Goal: Information Seeking & Learning: Check status

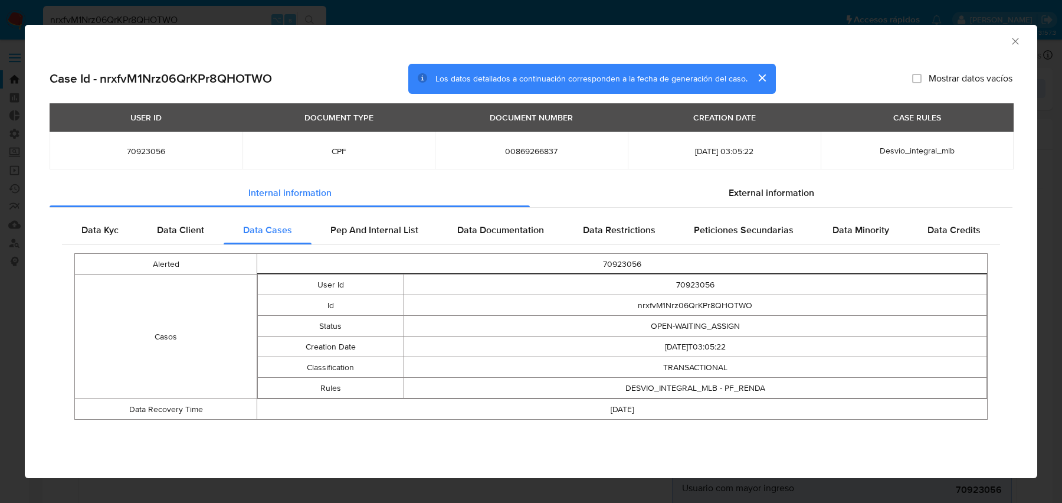
select select "10"
click at [672, 384] on td "DESVIO_INTEGRAL_MLB - PF_RENDA" at bounding box center [694, 387] width 583 height 21
click at [912, 148] on span "Desvio_integral_mlb" at bounding box center [916, 151] width 75 height 12
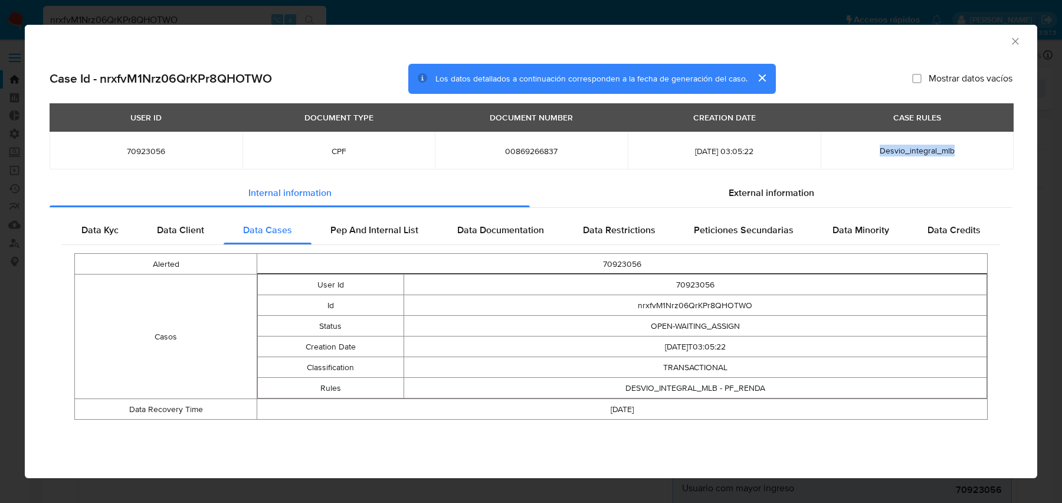
click at [912, 148] on span "Desvio_integral_mlb" at bounding box center [916, 151] width 75 height 12
click at [902, 147] on span "Desvio_integral_mlb" at bounding box center [916, 151] width 75 height 12
drag, startPoint x: 884, startPoint y: 150, endPoint x: 994, endPoint y: 146, distance: 109.8
click at [994, 146] on div "Desvio_integral_mlb" at bounding box center [917, 150] width 165 height 11
click at [901, 150] on span "Desvio_integral_mlb" at bounding box center [916, 151] width 75 height 12
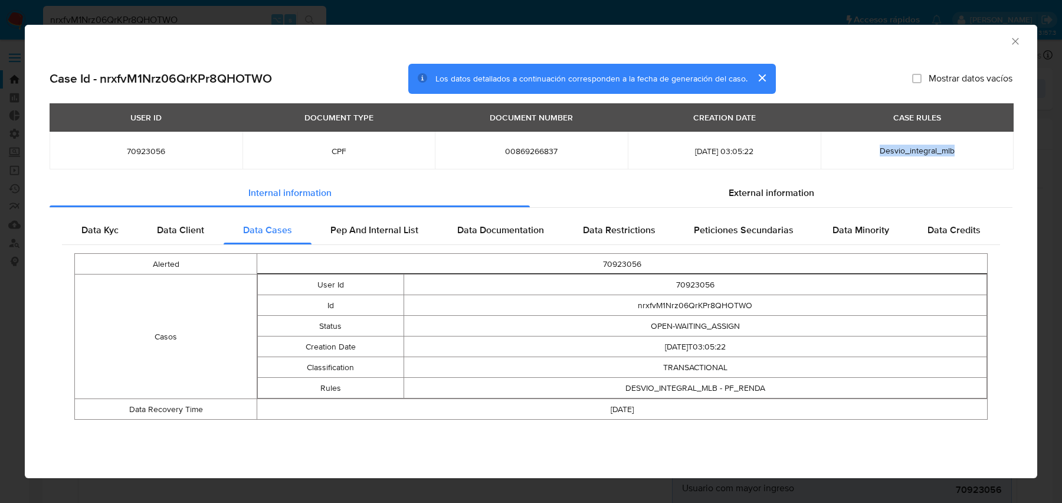
click at [901, 150] on span "Desvio_integral_mlb" at bounding box center [916, 151] width 75 height 12
drag, startPoint x: 617, startPoint y: 388, endPoint x: 809, endPoint y: 388, distance: 191.7
click at [809, 388] on td "DESVIO_INTEGRAL_MLB - PF_RENDA" at bounding box center [694, 387] width 583 height 21
click at [759, 389] on td "DESVIO_INTEGRAL_MLB - PF_RENDA" at bounding box center [694, 387] width 583 height 21
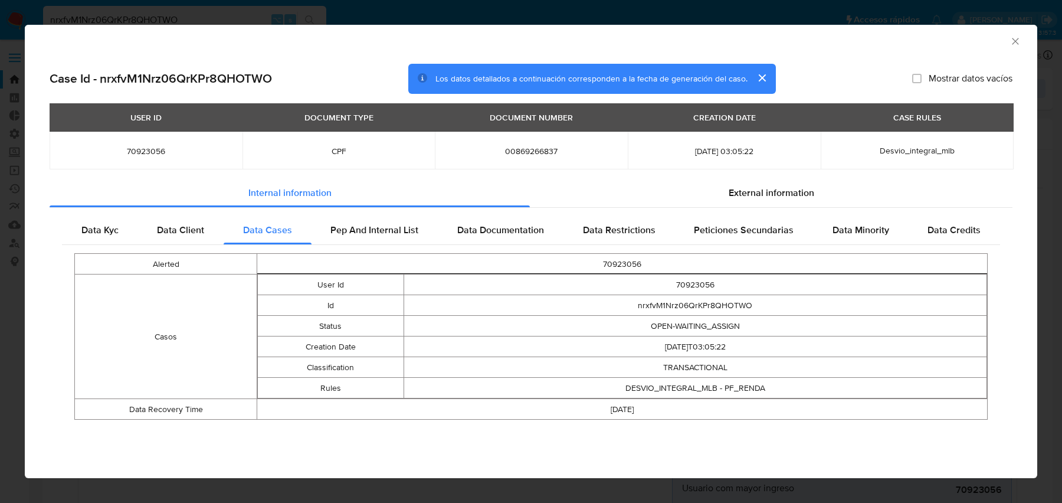
click at [671, 388] on td "DESVIO_INTEGRAL_MLB - PF_RENDA" at bounding box center [694, 387] width 583 height 21
click at [1012, 38] on icon "Cerrar ventana" at bounding box center [1015, 41] width 12 height 12
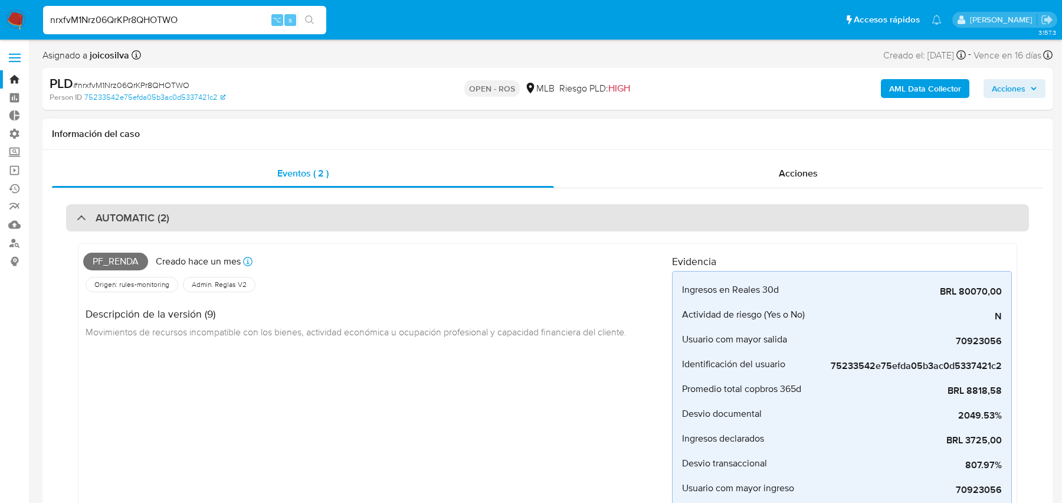
click at [221, 212] on div "AUTOMATIC (2)" at bounding box center [547, 217] width 963 height 27
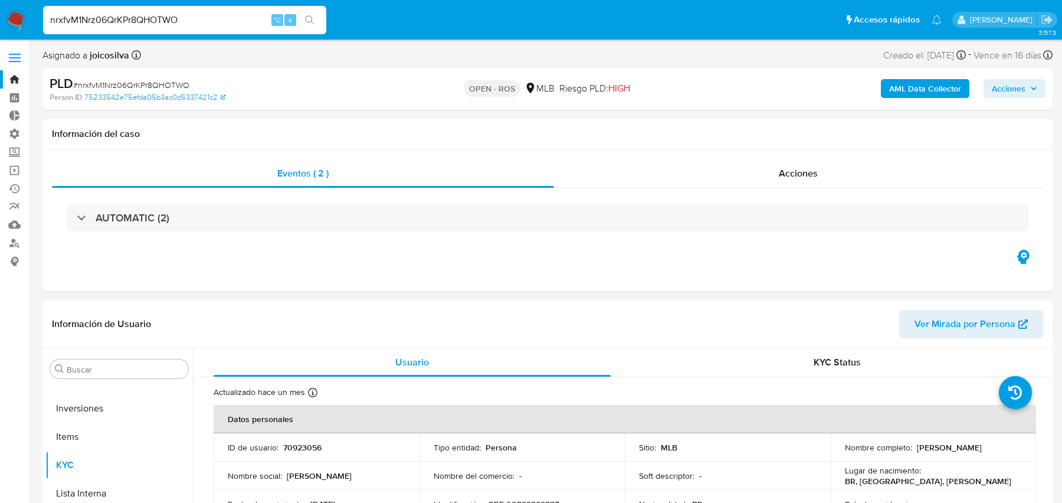
click at [933, 85] on b "AML Data Collector" at bounding box center [925, 88] width 72 height 19
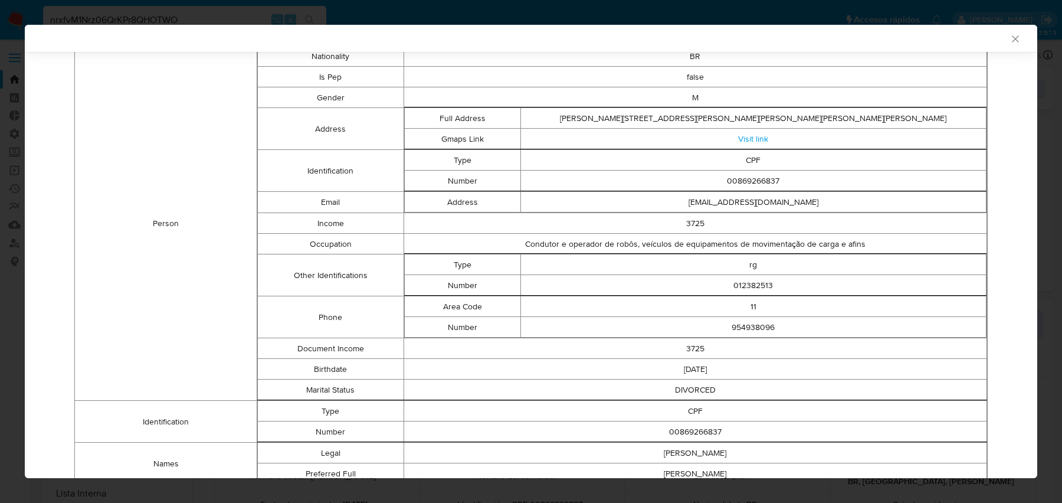
scroll to position [247, 0]
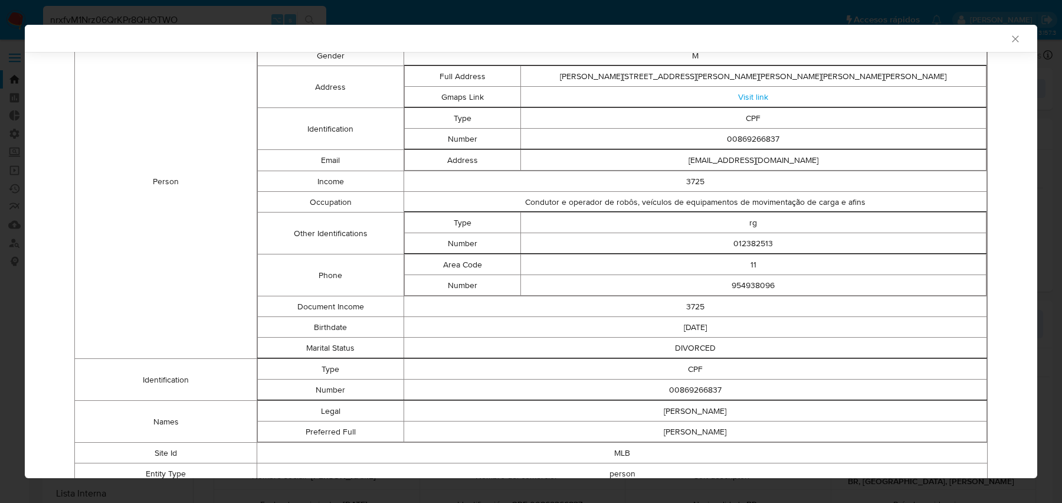
click at [196, 37] on div "AML Data Collector" at bounding box center [521, 38] width 976 height 11
click at [188, 18] on div "AML Data Collector Case Id - nrxfvM1Nrz06QrKPr8QHOTWO Los datos detallados a co…" at bounding box center [531, 251] width 1062 height 503
click at [171, 18] on input "nrxfvM1Nrz06QrKPr8QHOTWO" at bounding box center [184, 19] width 283 height 15
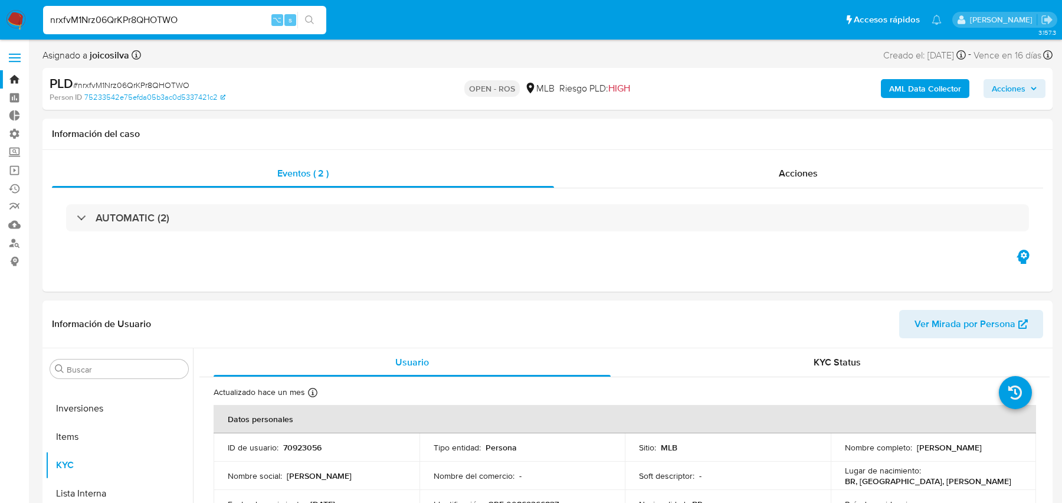
click at [171, 18] on input "nrxfvM1Nrz06QrKPr8QHOTWO" at bounding box center [184, 19] width 283 height 15
paste input "BOB9ijJnjayNMIGFw5SS49qS"
type input "BOB9ijJnjayNMIGFw5SS49qS"
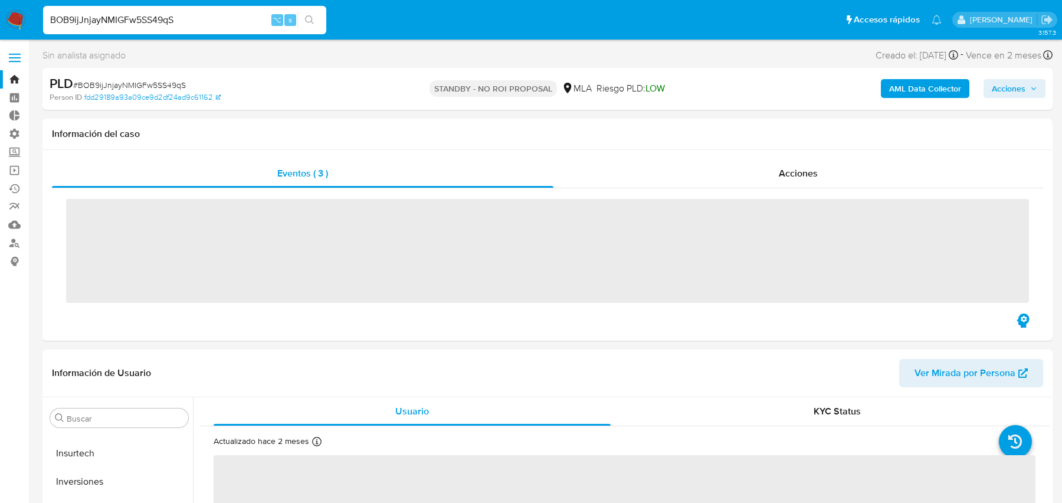
scroll to position [555, 0]
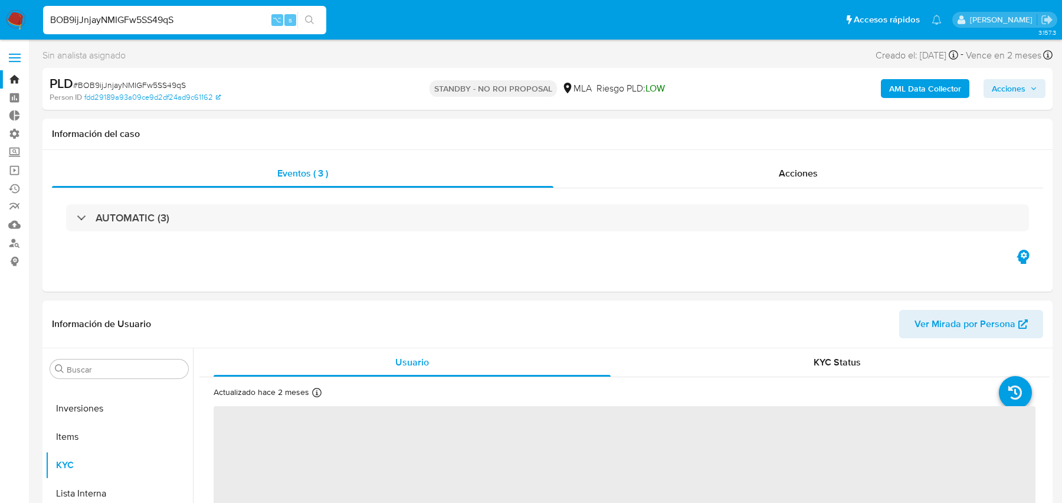
click at [908, 92] on b "AML Data Collector" at bounding box center [925, 88] width 72 height 19
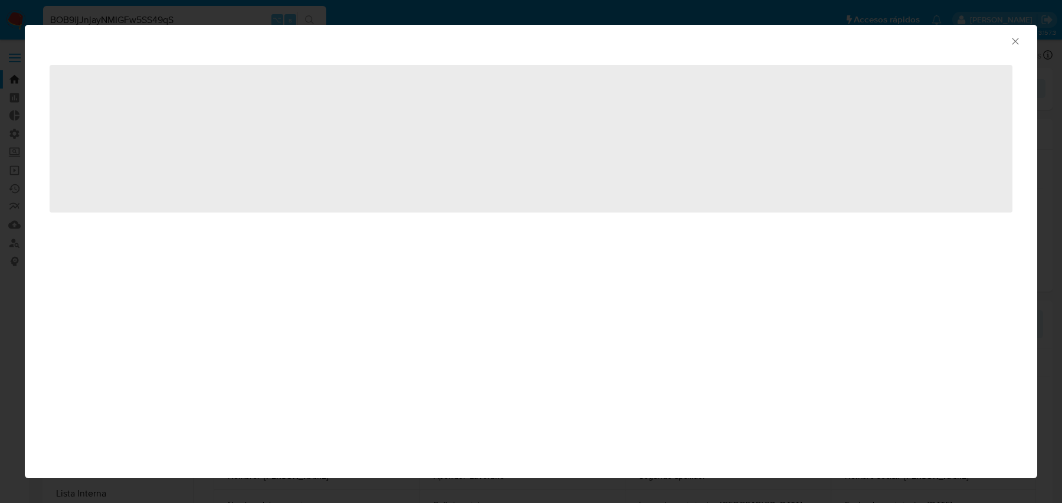
select select "10"
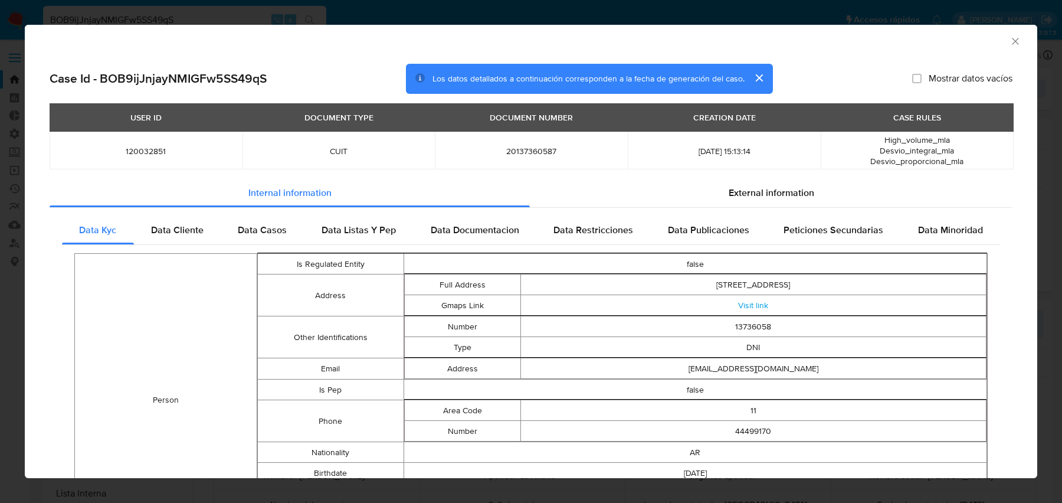
drag, startPoint x: 884, startPoint y: 143, endPoint x: 991, endPoint y: 168, distance: 110.9
click at [991, 168] on td "High_volume_mla Desvio_integral_mla Desvio_proporcional_mla" at bounding box center [916, 151] width 193 height 38
click at [253, 226] on span "Data Casos" at bounding box center [262, 230] width 49 height 14
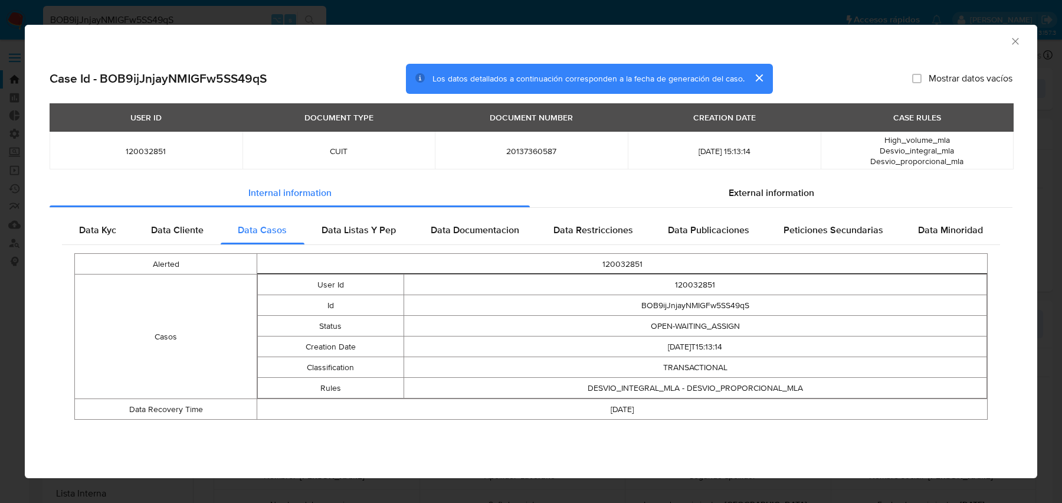
click at [716, 386] on td "DESVIO_INTEGRAL_MLA - DESVIO_PROPORCIONAL_MLA" at bounding box center [694, 387] width 583 height 21
click at [609, 382] on td "DESVIO_INTEGRAL_MLA - DESVIO_PROPORCIONAL_MLA" at bounding box center [694, 387] width 583 height 21
click at [754, 392] on td "DESVIO_INTEGRAL_MLA - DESVIO_PROPORCIONAL_MLA" at bounding box center [694, 387] width 583 height 21
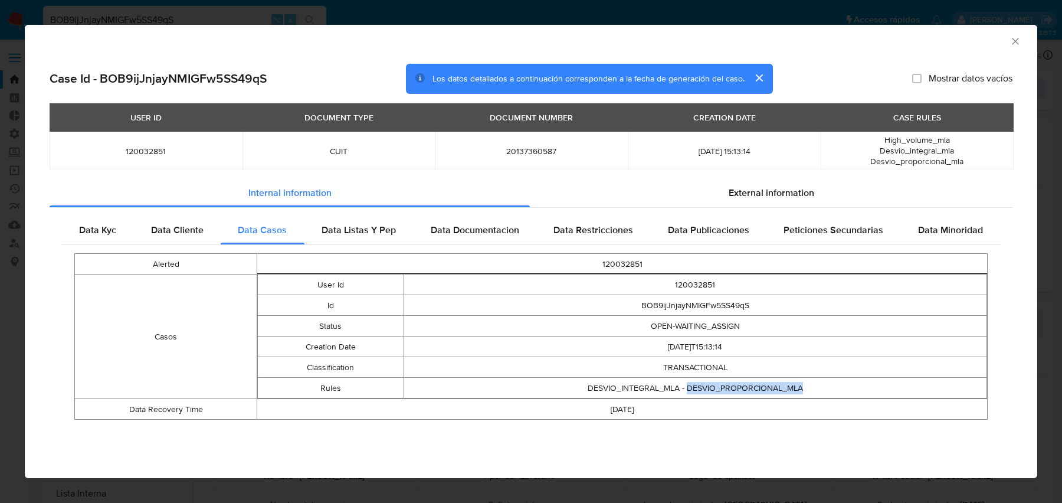
click at [754, 392] on td "DESVIO_INTEGRAL_MLA - DESVIO_PROPORCIONAL_MLA" at bounding box center [694, 387] width 583 height 21
drag, startPoint x: 880, startPoint y: 140, endPoint x: 997, endPoint y: 140, distance: 117.4
click at [997, 140] on div "High_volume_mla Desvio_integral_mla Desvio_proporcional_mla" at bounding box center [917, 150] width 165 height 32
drag, startPoint x: 865, startPoint y: 138, endPoint x: 987, endPoint y: 162, distance: 123.8
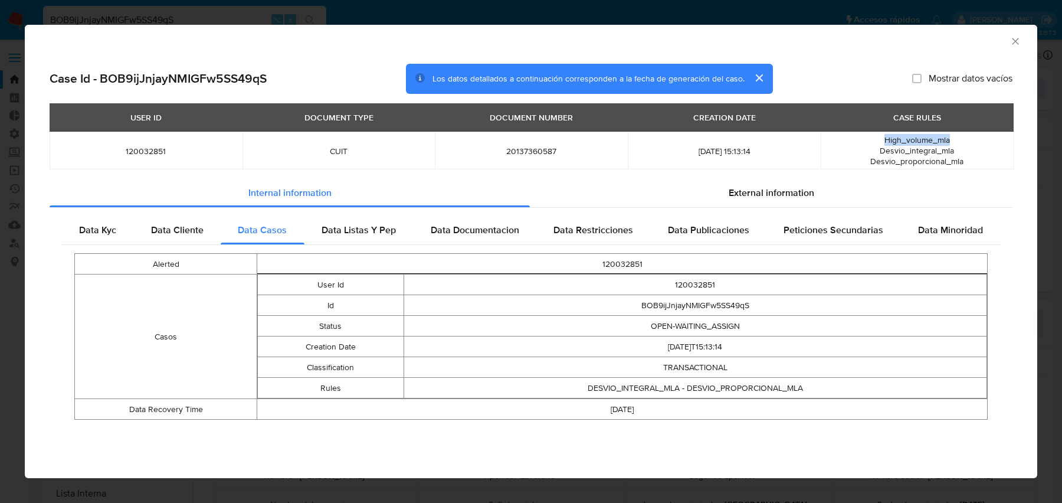
click at [987, 162] on div "High_volume_mla Desvio_integral_mla Desvio_proporcional_mla" at bounding box center [917, 150] width 165 height 32
drag, startPoint x: 979, startPoint y: 162, endPoint x: 872, endPoint y: 127, distance: 112.8
click at [872, 127] on table "USER ID DOCUMENT TYPE DOCUMENT NUMBER CREATION DATE CASE RULES 120032851 CUIT 2…" at bounding box center [532, 136] width 964 height 66
click at [872, 127] on th "CASE RULES" at bounding box center [916, 117] width 193 height 28
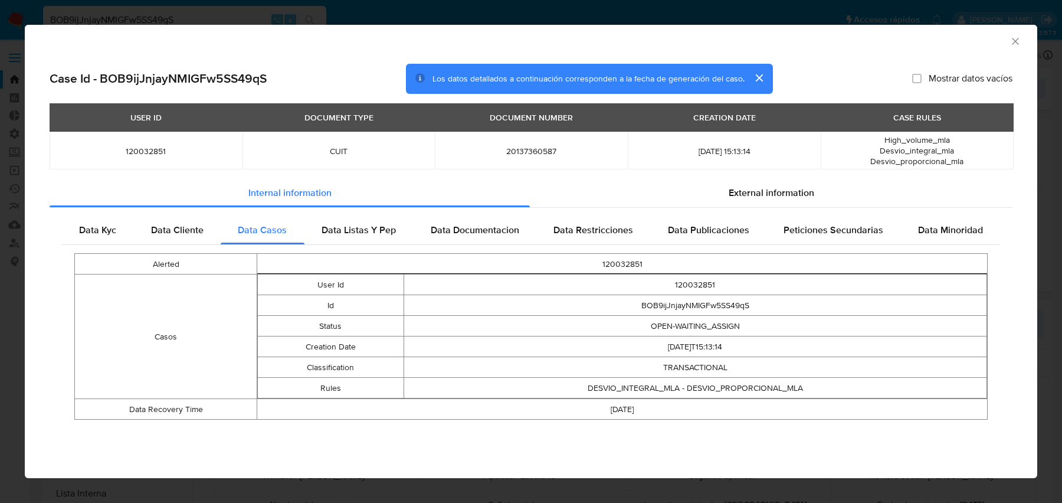
drag, startPoint x: 869, startPoint y: 137, endPoint x: 972, endPoint y: 162, distance: 106.0
click at [972, 162] on div "High_volume_mla Desvio_integral_mla Desvio_proporcional_mla" at bounding box center [917, 150] width 165 height 32
click at [692, 375] on td "TRANSACTIONAL" at bounding box center [694, 367] width 583 height 21
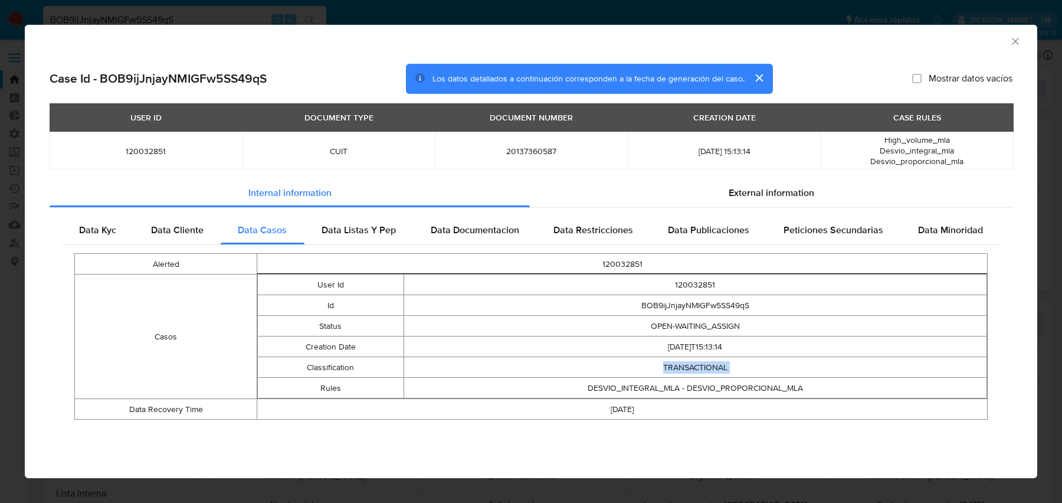
click at [719, 372] on td "TRANSACTIONAL" at bounding box center [694, 367] width 583 height 21
click at [697, 393] on td "DESVIO_INTEGRAL_MLA - DESVIO_PROPORCIONAL_MLA" at bounding box center [694, 387] width 583 height 21
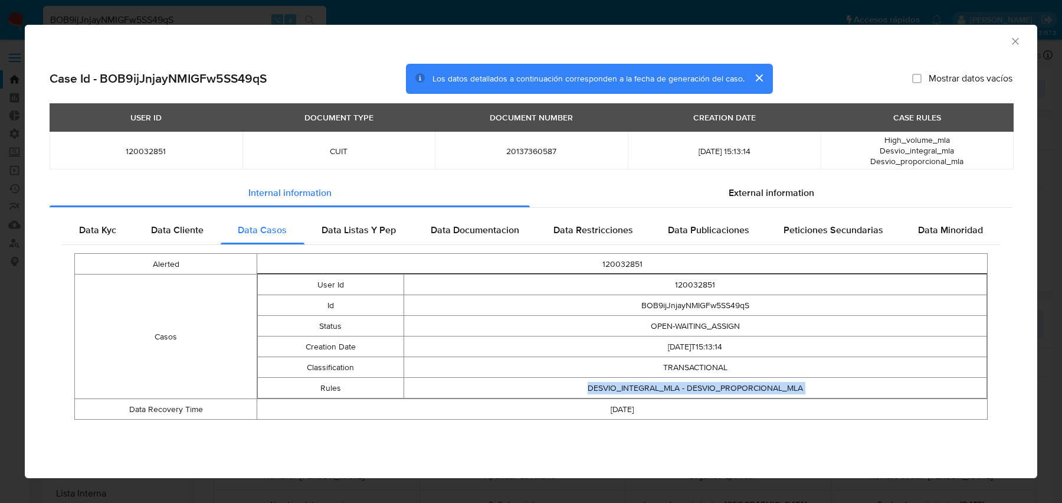
drag, startPoint x: 850, startPoint y: 139, endPoint x: 977, endPoint y: 163, distance: 129.7
click at [977, 163] on div "High_volume_mla Desvio_integral_mla Desvio_proporcional_mla" at bounding box center [917, 150] width 165 height 32
drag, startPoint x: 974, startPoint y: 162, endPoint x: 872, endPoint y: 131, distance: 106.5
click at [872, 131] on table "USER ID DOCUMENT TYPE DOCUMENT NUMBER CREATION DATE CASE RULES 120032851 CUIT 2…" at bounding box center [532, 136] width 964 height 66
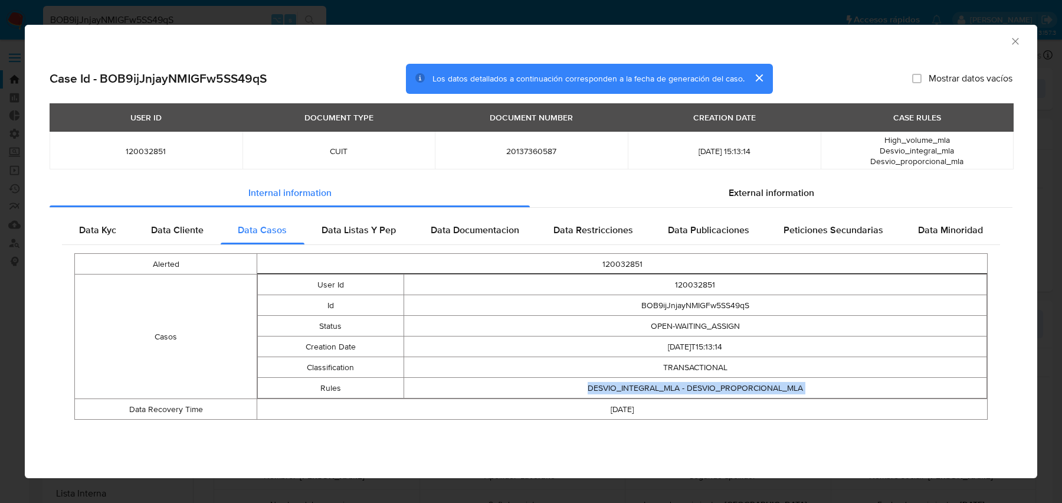
click at [872, 131] on th "CASE RULES" at bounding box center [916, 117] width 193 height 28
drag, startPoint x: 868, startPoint y: 132, endPoint x: 999, endPoint y: 160, distance: 133.5
click at [999, 160] on td "High_volume_mla Desvio_integral_mla Desvio_proporcional_mla" at bounding box center [916, 151] width 193 height 38
click at [999, 160] on div "High_volume_mla Desvio_integral_mla Desvio_proporcional_mla" at bounding box center [917, 150] width 165 height 32
drag, startPoint x: 872, startPoint y: 142, endPoint x: 1009, endPoint y: 160, distance: 138.0
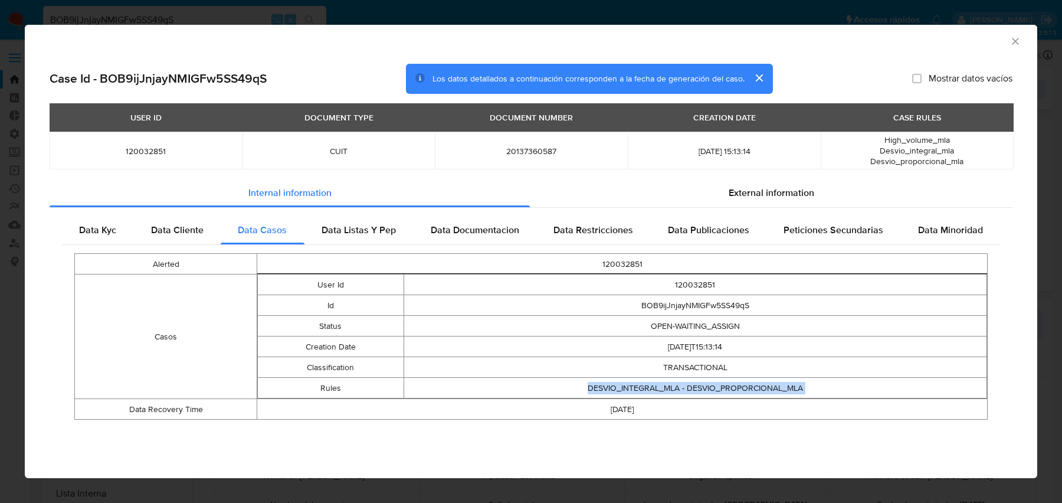
click at [1009, 160] on td "High_volume_mla Desvio_integral_mla Desvio_proporcional_mla" at bounding box center [916, 151] width 193 height 38
click at [996, 157] on div "High_volume_mla Desvio_integral_mla Desvio_proporcional_mla" at bounding box center [917, 150] width 165 height 32
drag, startPoint x: 989, startPoint y: 158, endPoint x: 869, endPoint y: 136, distance: 121.8
click at [869, 136] on div "High_volume_mla Desvio_integral_mla Desvio_proporcional_mla" at bounding box center [917, 150] width 165 height 32
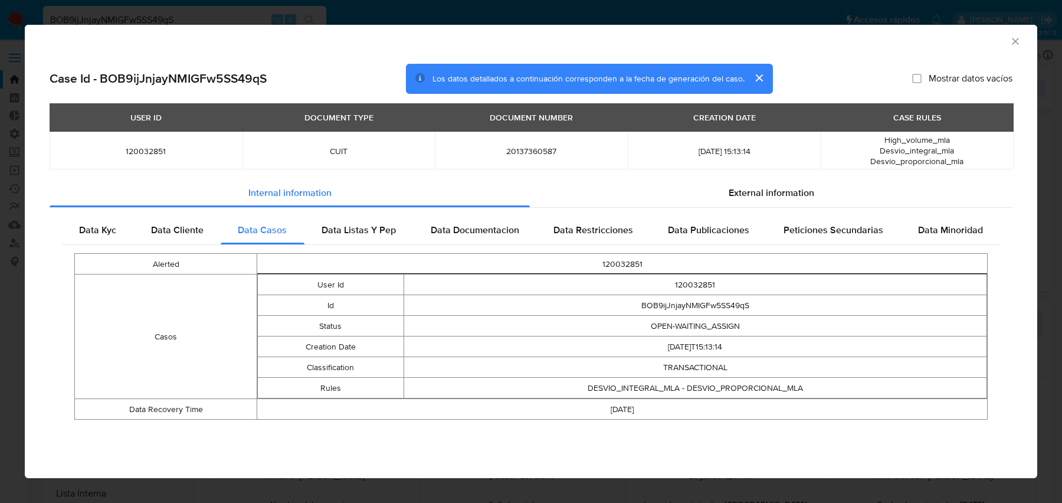
drag, startPoint x: 869, startPoint y: 136, endPoint x: 995, endPoint y: 159, distance: 127.8
click at [995, 159] on div "High_volume_mla Desvio_integral_mla Desvio_proporcional_mla" at bounding box center [917, 150] width 165 height 32
drag, startPoint x: 975, startPoint y: 164, endPoint x: 899, endPoint y: 147, distance: 77.9
click at [899, 147] on div "High_volume_mla Desvio_integral_mla Desvio_proporcional_mla" at bounding box center [917, 150] width 165 height 32
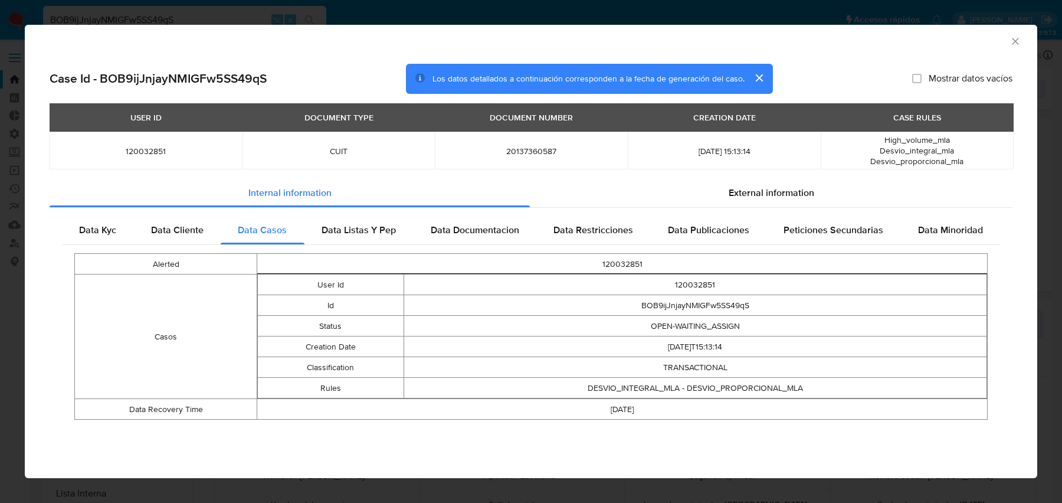
drag, startPoint x: 883, startPoint y: 142, endPoint x: 1006, endPoint y: 154, distance: 123.3
click at [1006, 154] on td "High_volume_mla Desvio_integral_mla Desvio_proporcional_mla" at bounding box center [916, 151] width 193 height 38
click at [990, 157] on div "High_volume_mla Desvio_integral_mla Desvio_proporcional_mla" at bounding box center [917, 150] width 165 height 32
drag, startPoint x: 872, startPoint y: 142, endPoint x: 984, endPoint y: 166, distance: 113.9
click at [984, 166] on div "High_volume_mla Desvio_integral_mla Desvio_proporcional_mla" at bounding box center [917, 150] width 165 height 32
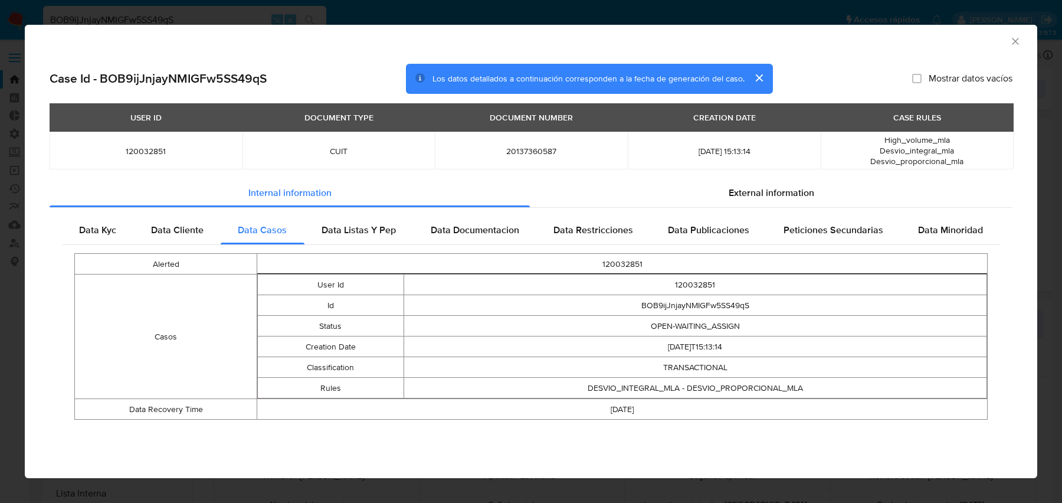
click at [983, 168] on td "High_volume_mla Desvio_integral_mla Desvio_proporcional_mla" at bounding box center [916, 151] width 193 height 38
drag, startPoint x: 977, startPoint y: 166, endPoint x: 868, endPoint y: 134, distance: 114.2
click at [868, 134] on td "High_volume_mla Desvio_integral_mla Desvio_proporcional_mla" at bounding box center [916, 151] width 193 height 38
click at [983, 162] on div "High_volume_mla Desvio_integral_mla Desvio_proporcional_mla" at bounding box center [917, 150] width 165 height 32
drag, startPoint x: 983, startPoint y: 162, endPoint x: 851, endPoint y: 139, distance: 134.7
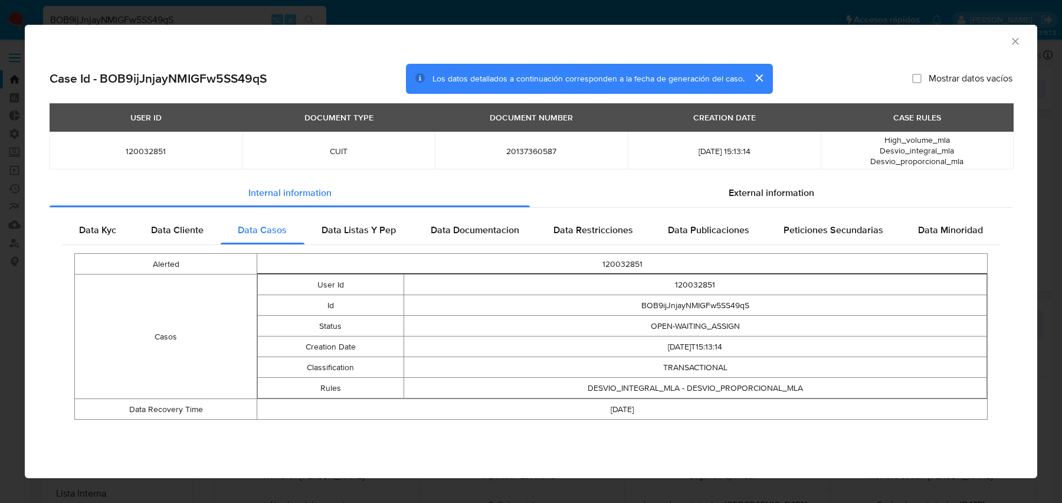
click at [851, 139] on div "High_volume_mla Desvio_integral_mla Desvio_proporcional_mla" at bounding box center [917, 150] width 165 height 32
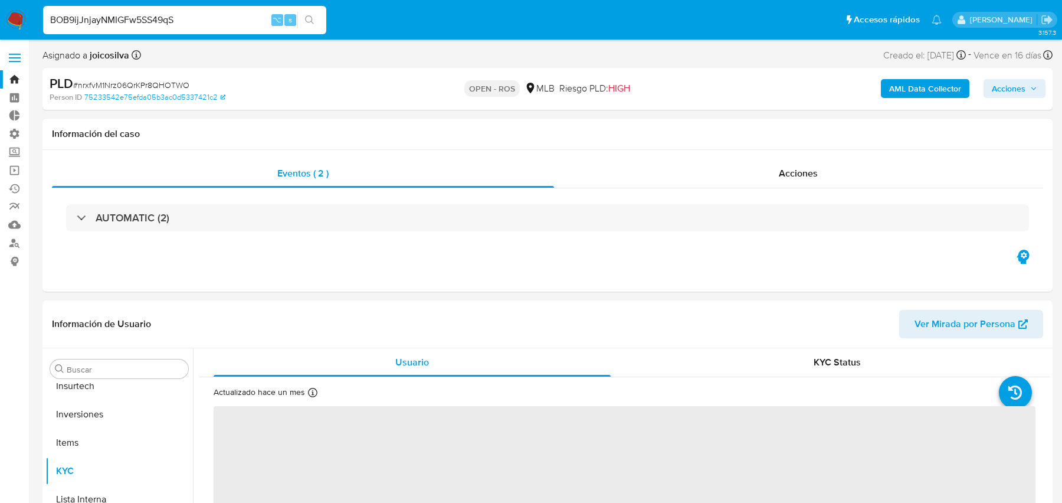
scroll to position [555, 0]
click at [903, 101] on div "AML Data Collector Acciones" at bounding box center [881, 89] width 329 height 28
click at [895, 88] on b "AML Data Collector" at bounding box center [925, 88] width 72 height 19
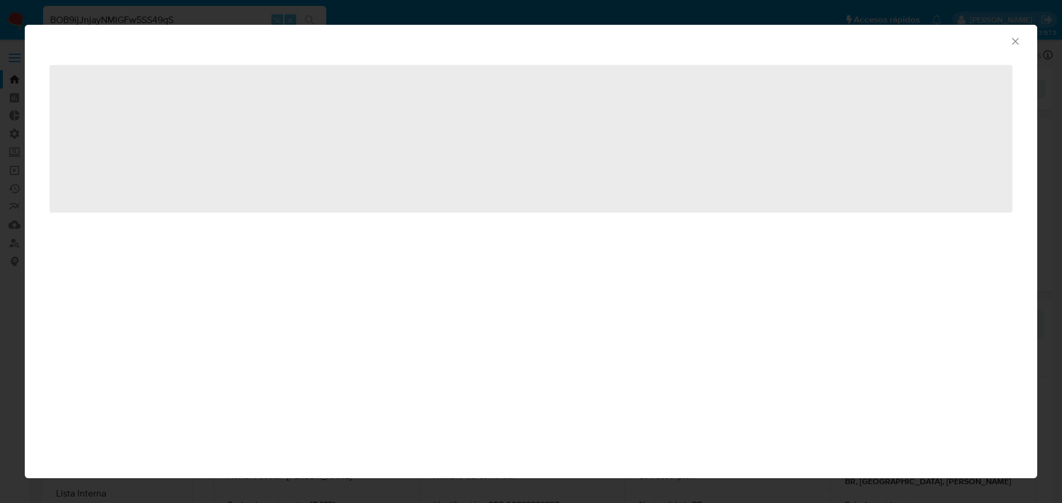
select select "10"
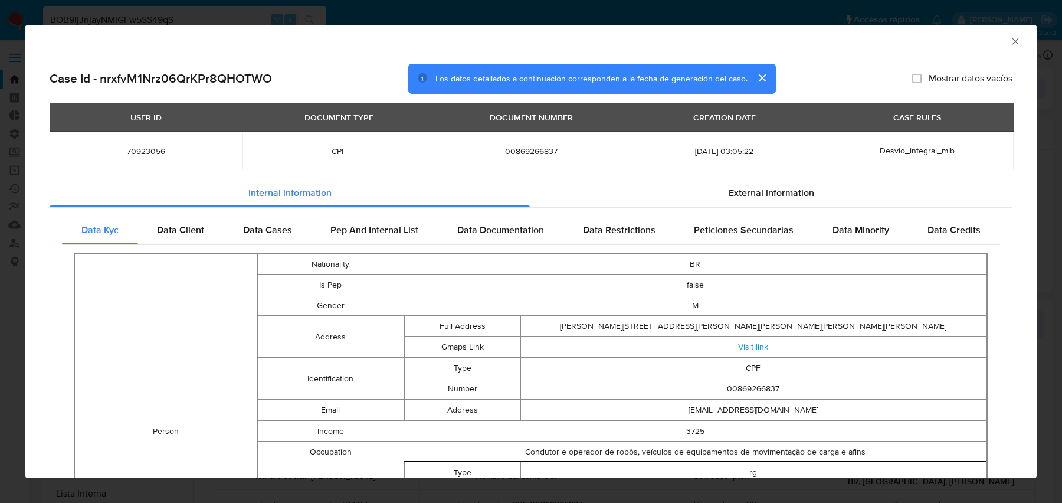
click at [907, 150] on span "Desvio_integral_mlb" at bounding box center [916, 151] width 75 height 12
click at [1009, 42] on icon "Cerrar ventana" at bounding box center [1015, 41] width 12 height 12
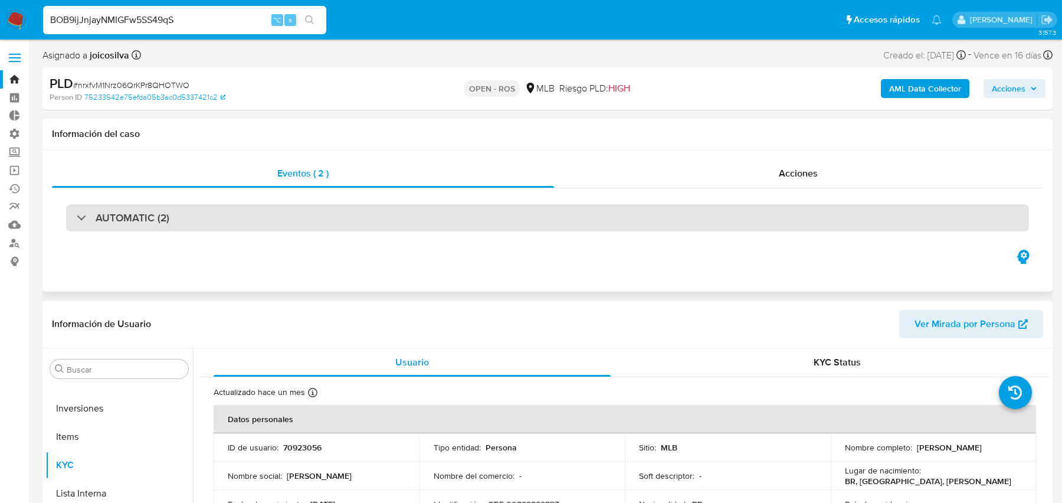
click at [339, 219] on div "AUTOMATIC (2)" at bounding box center [547, 217] width 963 height 27
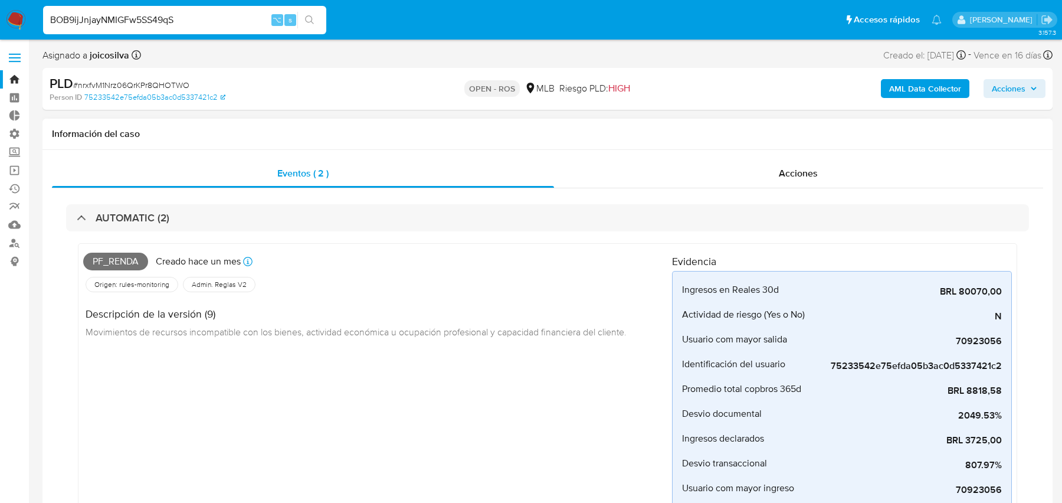
click at [110, 255] on span "Pf_renda" at bounding box center [115, 261] width 65 height 18
click at [908, 95] on b "AML Data Collector" at bounding box center [925, 88] width 72 height 19
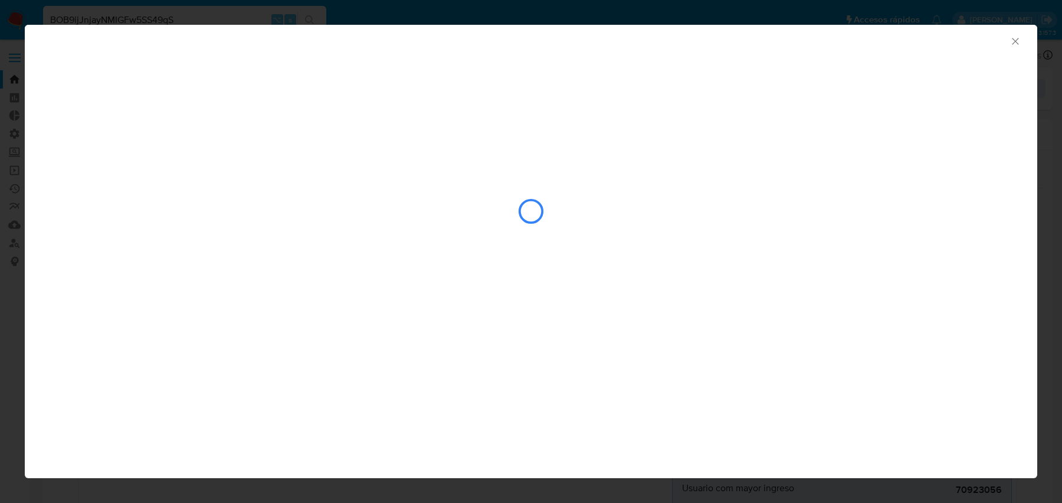
click at [912, 83] on div "closure-recommendation-modal" at bounding box center [531, 174] width 1012 height 241
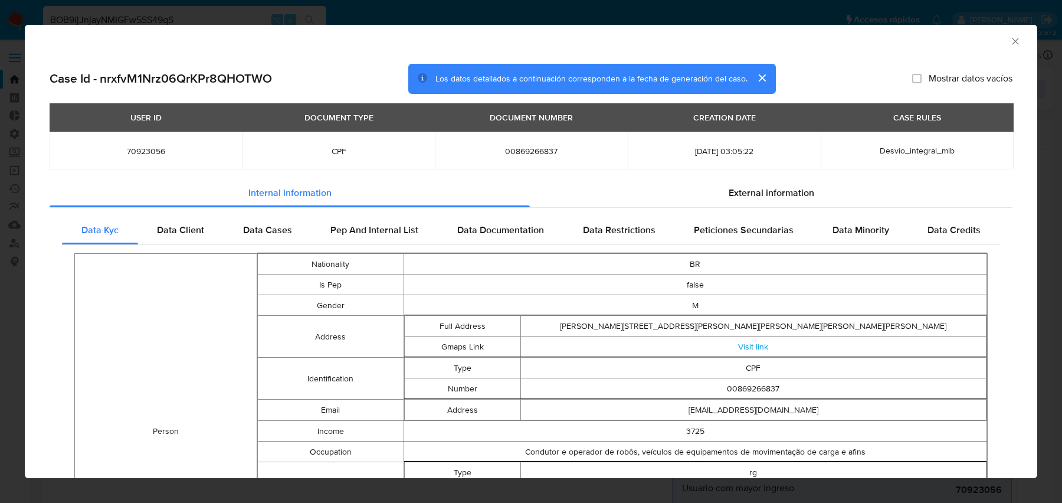
click at [892, 148] on span "Desvio_integral_mlb" at bounding box center [916, 151] width 75 height 12
click at [298, 242] on div "Data Cases" at bounding box center [268, 230] width 88 height 28
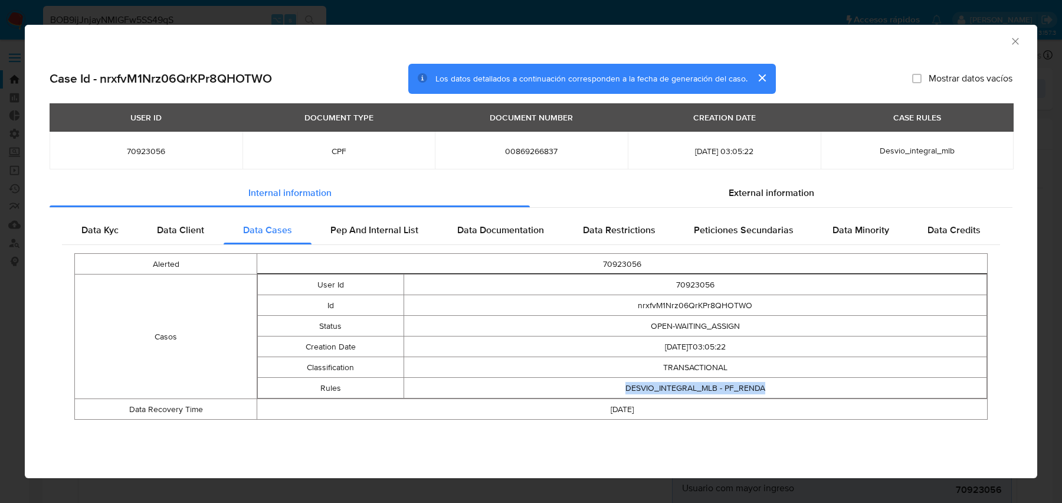
drag, startPoint x: 619, startPoint y: 386, endPoint x: 828, endPoint y: 386, distance: 208.8
click at [828, 386] on td "DESVIO_INTEGRAL_MLB - PF_RENDA" at bounding box center [694, 387] width 583 height 21
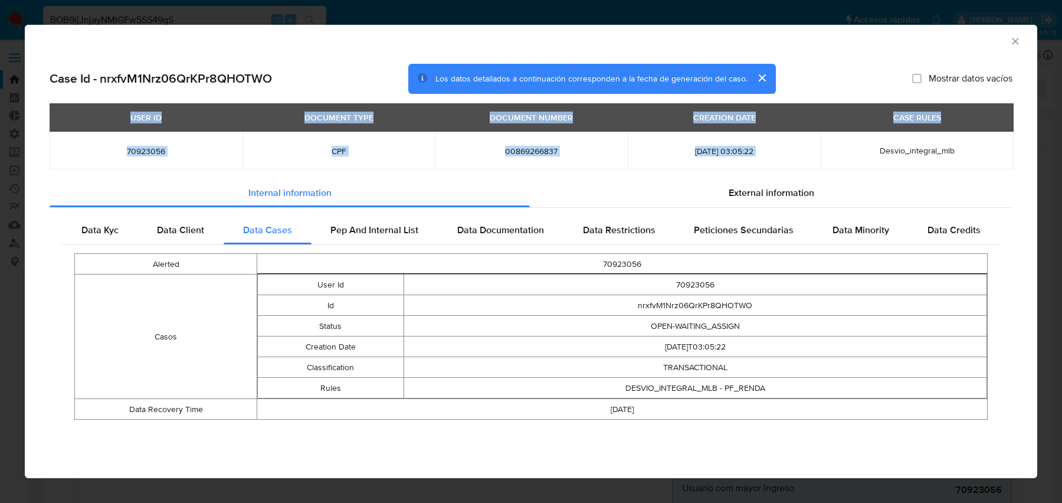
drag, startPoint x: 880, startPoint y: 148, endPoint x: 1040, endPoint y: 148, distance: 160.4
click at [1041, 148] on div "AML Data Collector Case Id - nrxfvM1Nrz06QrKPr8QHOTWO Los datos detallados a co…" at bounding box center [531, 251] width 1062 height 503
click at [915, 134] on td "Desvio_integral_mlb" at bounding box center [916, 151] width 193 height 38
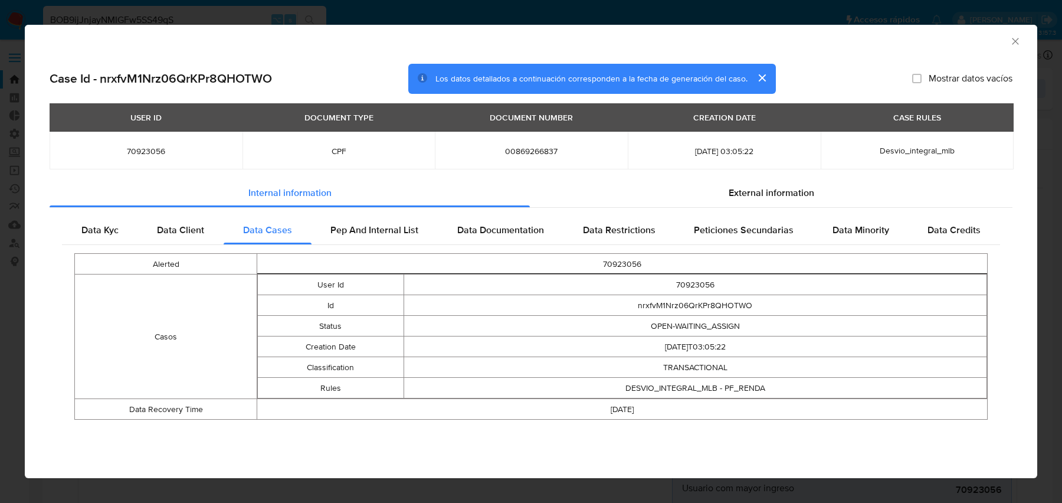
click at [905, 145] on span "Desvio_integral_mlb" at bounding box center [916, 151] width 75 height 12
click at [711, 301] on td "nrxfvM1Nrz06QrKPr8QHOTWO" at bounding box center [694, 305] width 583 height 21
click at [747, 389] on td "DESVIO_INTEGRAL_MLB - PF_RENDA" at bounding box center [694, 387] width 583 height 21
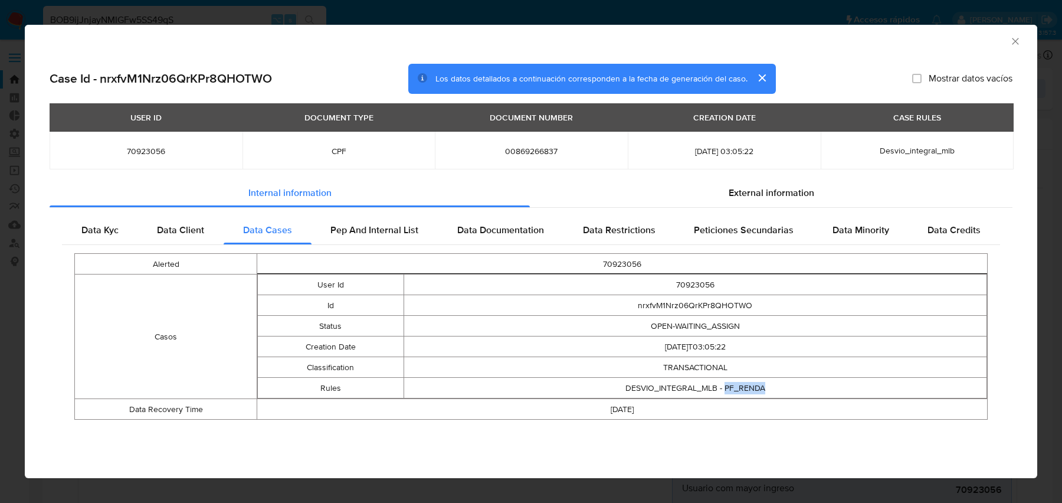
click at [747, 389] on td "DESVIO_INTEGRAL_MLB - PF_RENDA" at bounding box center [694, 387] width 583 height 21
click at [750, 344] on td "[DATE]T03:05:22" at bounding box center [694, 346] width 583 height 21
drag, startPoint x: 626, startPoint y: 386, endPoint x: 824, endPoint y: 390, distance: 198.2
click at [824, 390] on td "DESVIO_INTEGRAL_MLB - PF_RENDA" at bounding box center [694, 387] width 583 height 21
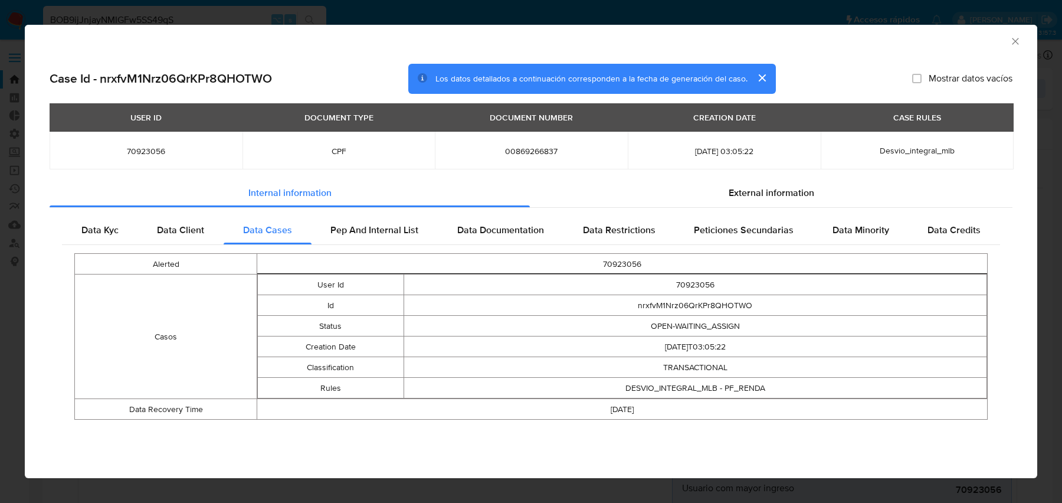
click at [928, 155] on span "Desvio_integral_mlb" at bounding box center [916, 151] width 75 height 12
click at [887, 151] on span "Desvio_integral_mlb" at bounding box center [916, 151] width 75 height 12
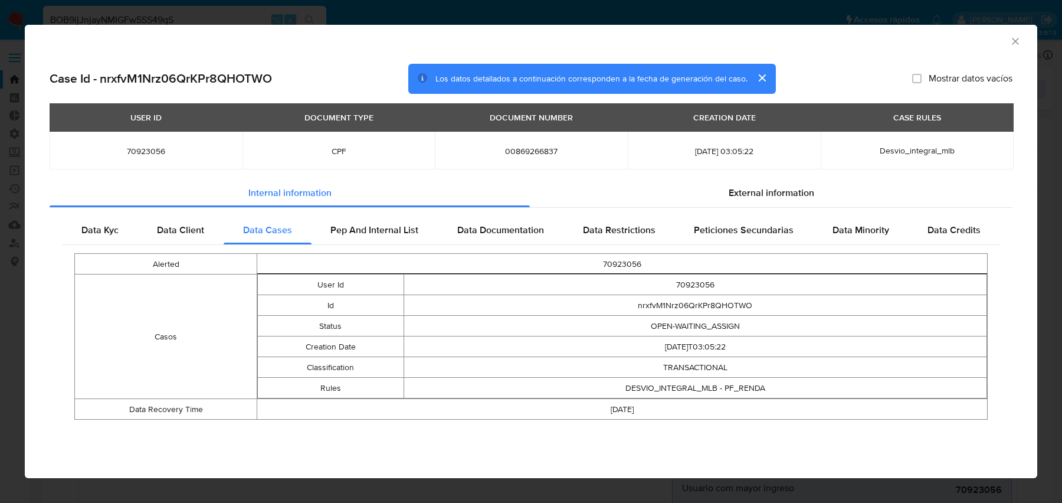
click at [738, 388] on td "DESVIO_INTEGRAL_MLB - PF_RENDA" at bounding box center [694, 387] width 583 height 21
click at [750, 388] on td "DESVIO_INTEGRAL_MLB - PF_RENDA" at bounding box center [694, 387] width 583 height 21
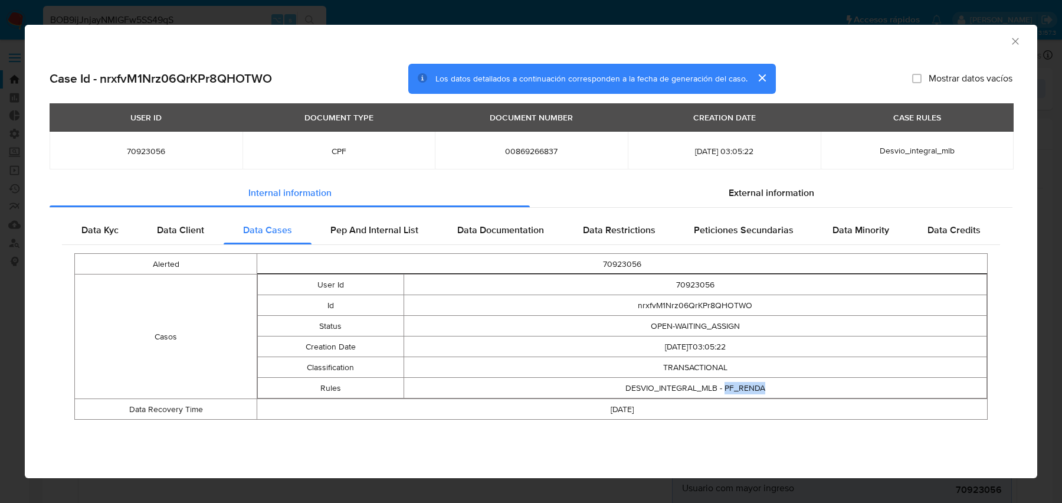
click at [750, 388] on td "DESVIO_INTEGRAL_MLB - PF_RENDA" at bounding box center [694, 387] width 583 height 21
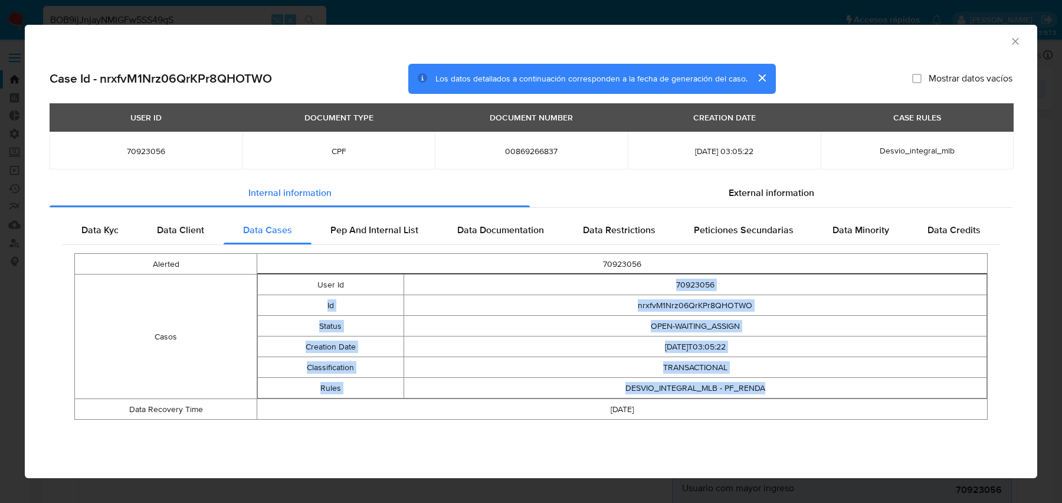
drag, startPoint x: 766, startPoint y: 393, endPoint x: 589, endPoint y: 283, distance: 208.8
click at [589, 283] on tbody "User Id 70923056 Id nrxfvM1Nrz06QrKPr8QHOTWO Status OPEN-WAITING_ASSIGN Creatio…" at bounding box center [622, 336] width 729 height 124
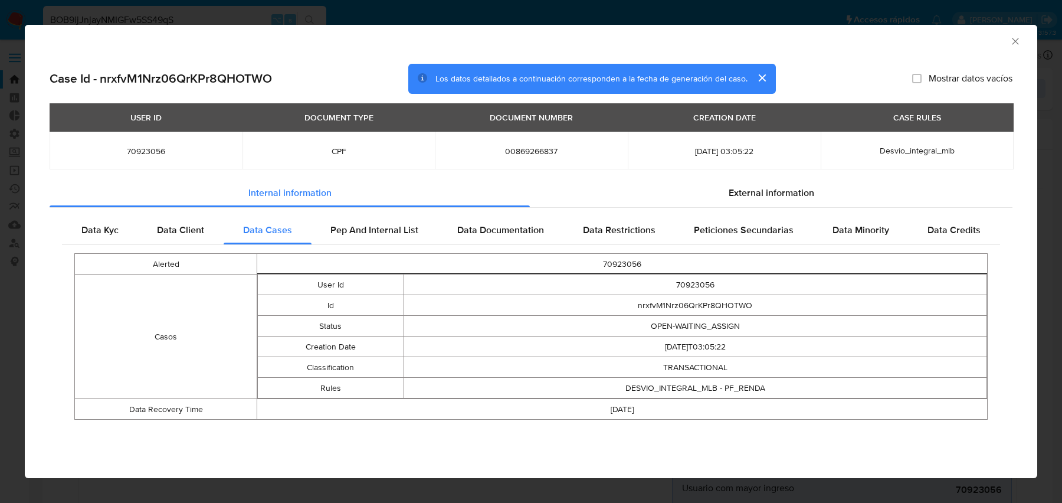
click at [685, 388] on td "DESVIO_INTEGRAL_MLB - PF_RENDA" at bounding box center [694, 387] width 583 height 21
click at [761, 385] on td "DESVIO_INTEGRAL_MLB - PF_RENDA" at bounding box center [694, 387] width 583 height 21
click at [715, 306] on td "nrxfvM1Nrz06QrKPr8QHOTWO" at bounding box center [694, 305] width 583 height 21
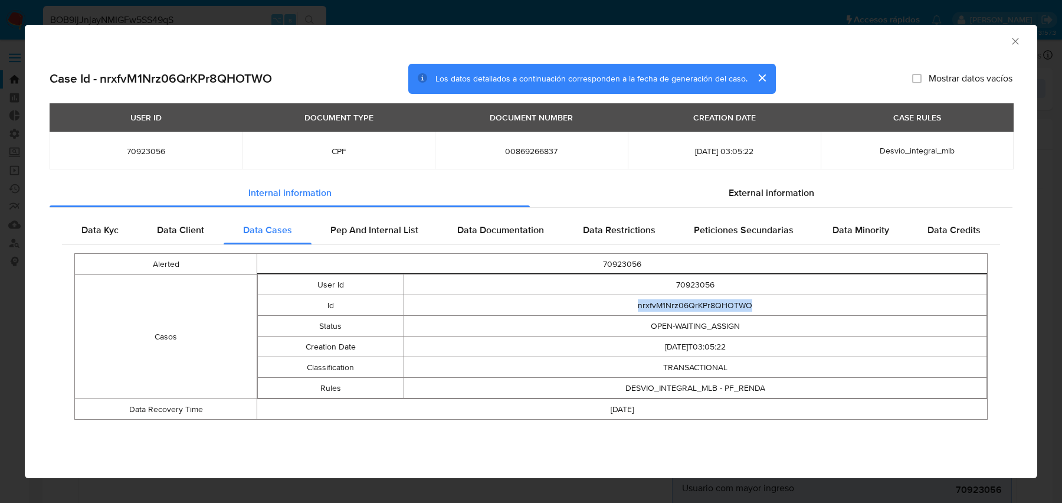
click at [715, 306] on td "nrxfvM1Nrz06QrKPr8QHOTWO" at bounding box center [694, 305] width 583 height 21
click at [894, 157] on td "Desvio_integral_mlb" at bounding box center [916, 151] width 193 height 38
click at [928, 152] on span "Desvio_integral_mlb" at bounding box center [916, 151] width 75 height 12
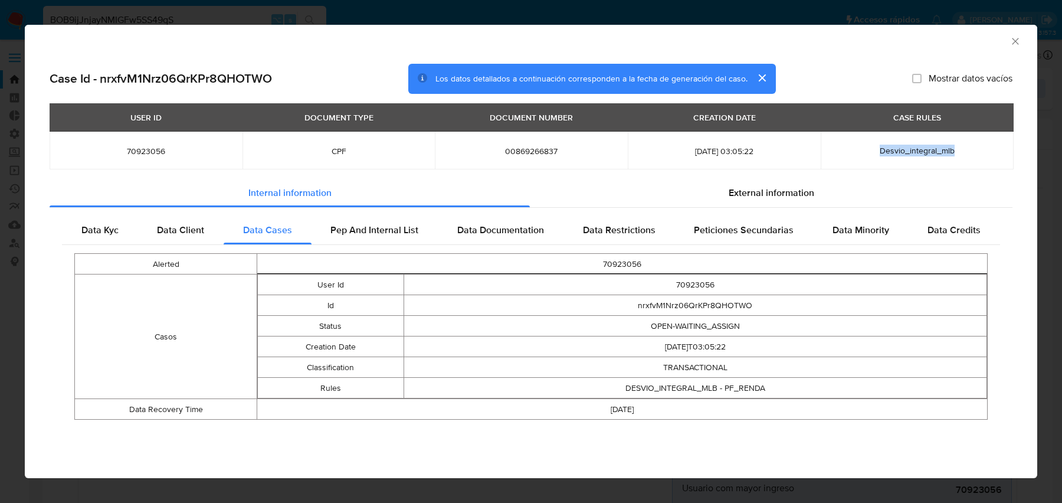
click at [884, 145] on span "Desvio_integral_mlb" at bounding box center [916, 151] width 75 height 12
click at [875, 149] on div "Desvio_integral_mlb" at bounding box center [917, 150] width 165 height 11
click at [679, 382] on td "DESVIO_INTEGRAL_MLB - PF_RENDA" at bounding box center [694, 387] width 583 height 21
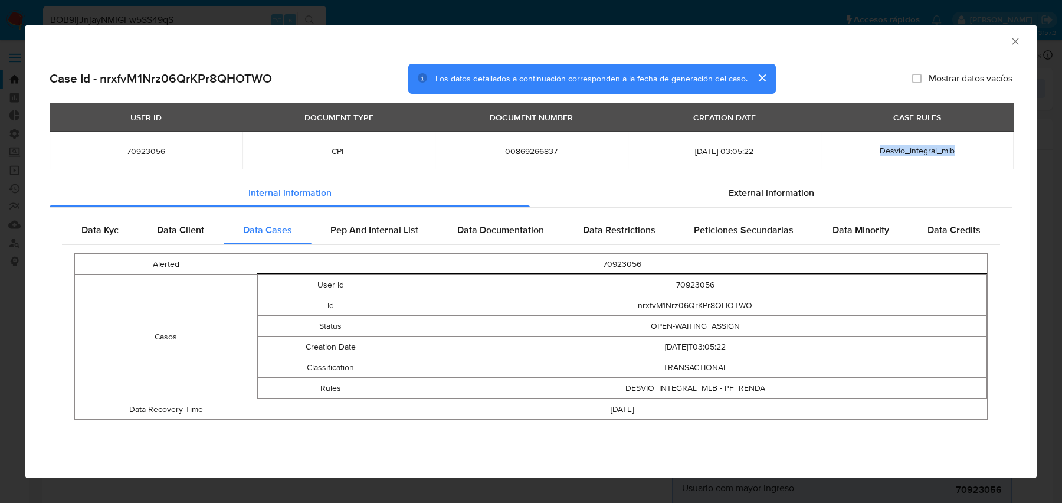
drag, startPoint x: 876, startPoint y: 150, endPoint x: 983, endPoint y: 150, distance: 106.2
click at [983, 150] on div "Desvio_integral_mlb" at bounding box center [917, 150] width 165 height 11
click at [748, 382] on td "DESVIO_INTEGRAL_MLB - PF_RENDA" at bounding box center [694, 387] width 583 height 21
click at [725, 385] on td "DESVIO_INTEGRAL_MLB - PF_RENDA" at bounding box center [694, 387] width 583 height 21
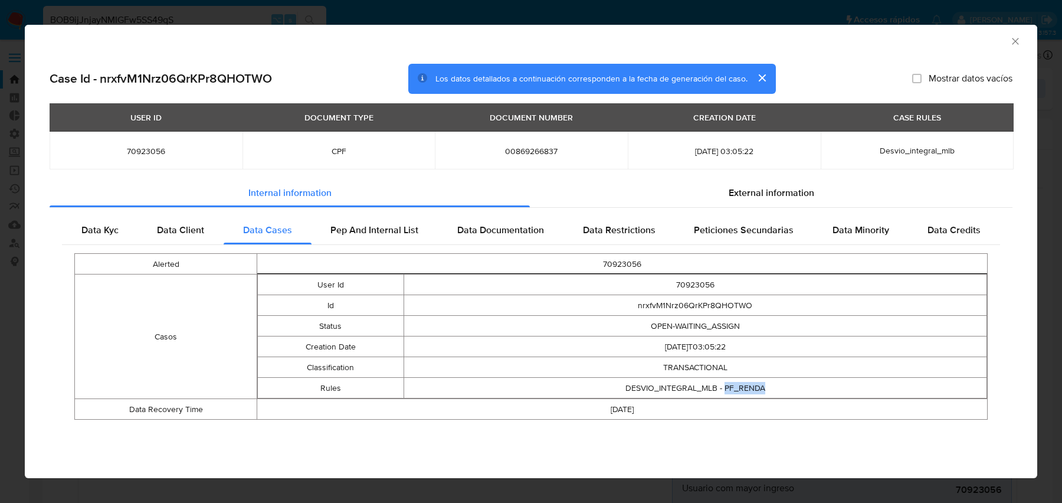
drag, startPoint x: 725, startPoint y: 385, endPoint x: 814, endPoint y: 386, distance: 89.1
click at [814, 385] on td "DESVIO_INTEGRAL_MLB - PF_RENDA" at bounding box center [694, 387] width 583 height 21
click at [697, 310] on td "nrxfvM1Nrz06QrKPr8QHOTWO" at bounding box center [694, 305] width 583 height 21
click at [745, 382] on td "DESVIO_INTEGRAL_MLB - PF_RENDA" at bounding box center [694, 387] width 583 height 21
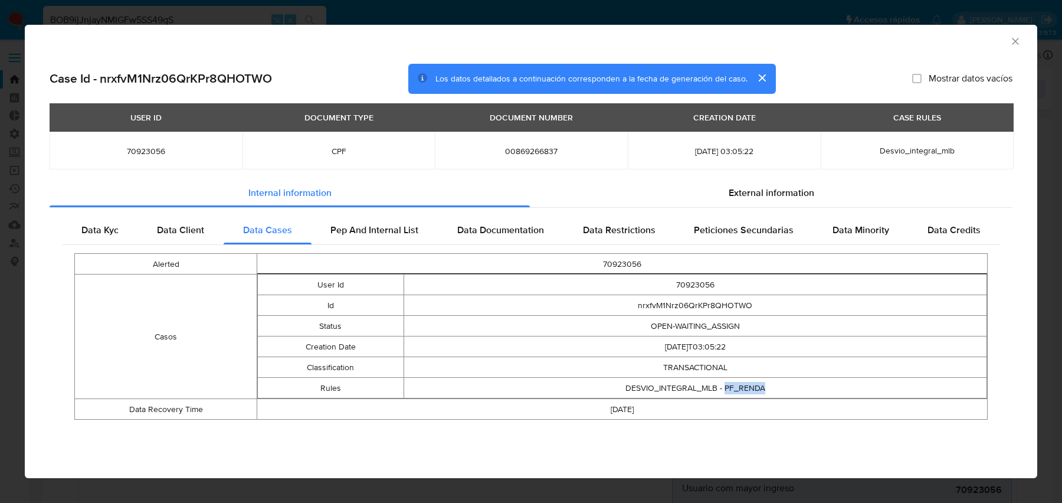
click at [745, 382] on td "DESVIO_INTEGRAL_MLB - PF_RENDA" at bounding box center [694, 387] width 583 height 21
click at [766, 388] on td "DESVIO_INTEGRAL_MLB - PF_RENDA" at bounding box center [694, 387] width 583 height 21
drag, startPoint x: 766, startPoint y: 388, endPoint x: 635, endPoint y: 387, distance: 130.9
click at [635, 387] on td "DESVIO_INTEGRAL_MLB - PF_RENDA" at bounding box center [694, 387] width 583 height 21
click at [675, 303] on td "nrxfvM1Nrz06QrKPr8QHOTWO" at bounding box center [694, 305] width 583 height 21
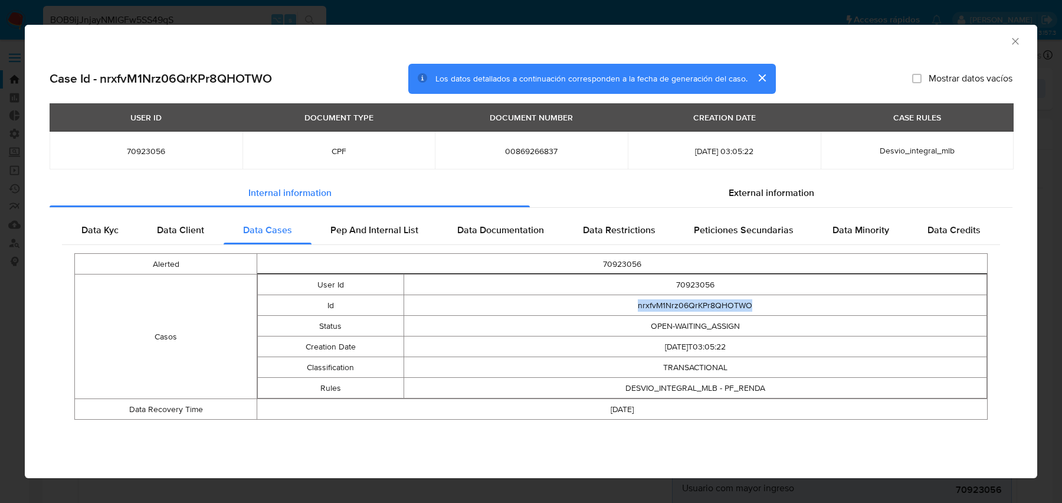
click at [675, 303] on td "nrxfvM1Nrz06QrKPr8QHOTWO" at bounding box center [694, 305] width 583 height 21
click at [631, 391] on td "DESVIO_INTEGRAL_MLB - PF_RENDA" at bounding box center [694, 387] width 583 height 21
click at [754, 390] on td "DESVIO_INTEGRAL_MLB - PF_RENDA" at bounding box center [694, 387] width 583 height 21
click at [722, 308] on td "nrxfvM1Nrz06QrKPr8QHOTWO" at bounding box center [694, 305] width 583 height 21
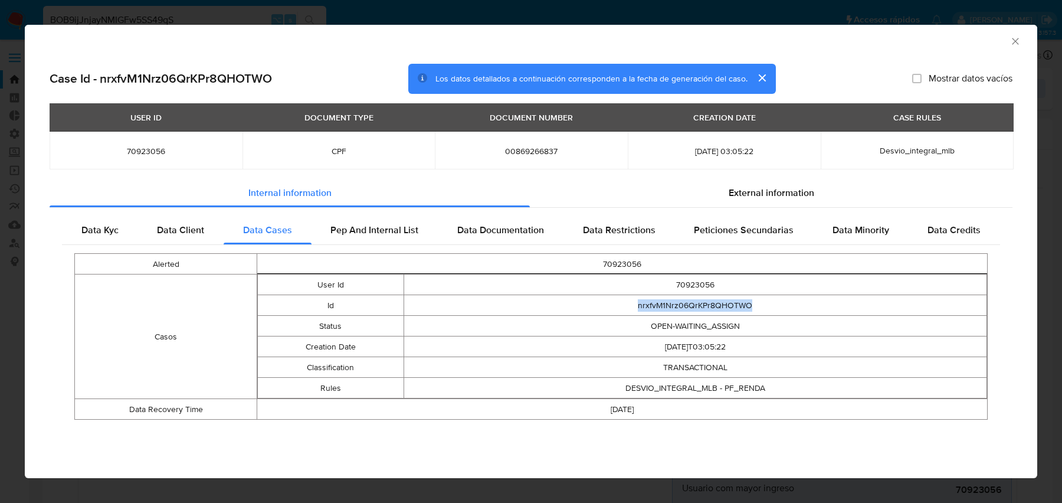
click at [722, 308] on td "nrxfvM1Nrz06QrKPr8QHOTWO" at bounding box center [694, 305] width 583 height 21
drag, startPoint x: 727, startPoint y: 150, endPoint x: 797, endPoint y: 150, distance: 70.2
click at [797, 150] on span "[DATE] 03:05:22" at bounding box center [724, 151] width 165 height 11
click at [904, 145] on span "Desvio_integral_mlb" at bounding box center [916, 151] width 75 height 12
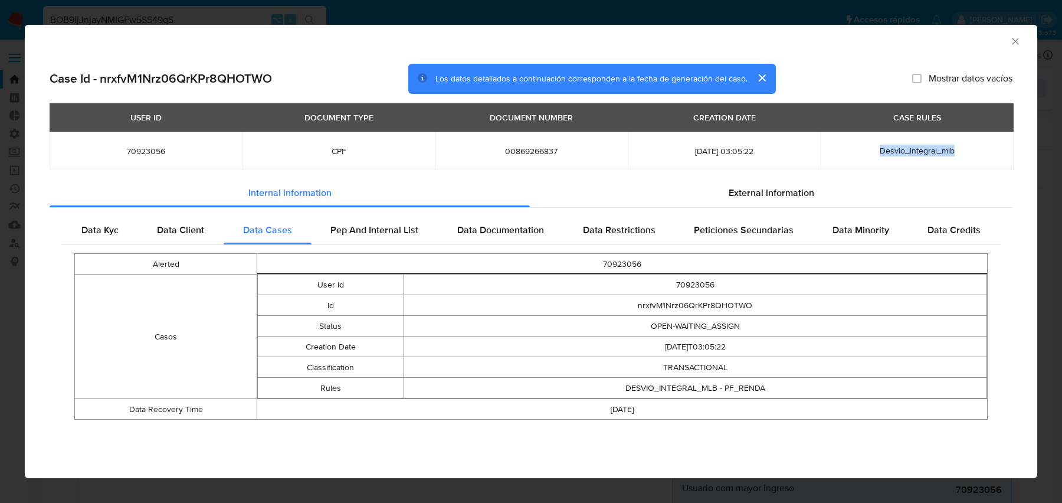
click at [904, 145] on span "Desvio_integral_mlb" at bounding box center [916, 151] width 75 height 12
click at [884, 146] on span "Desvio_integral_mlb" at bounding box center [916, 151] width 75 height 12
click at [509, 312] on td "nrxfvM1Nrz06QrKPr8QHOTWO" at bounding box center [694, 305] width 583 height 21
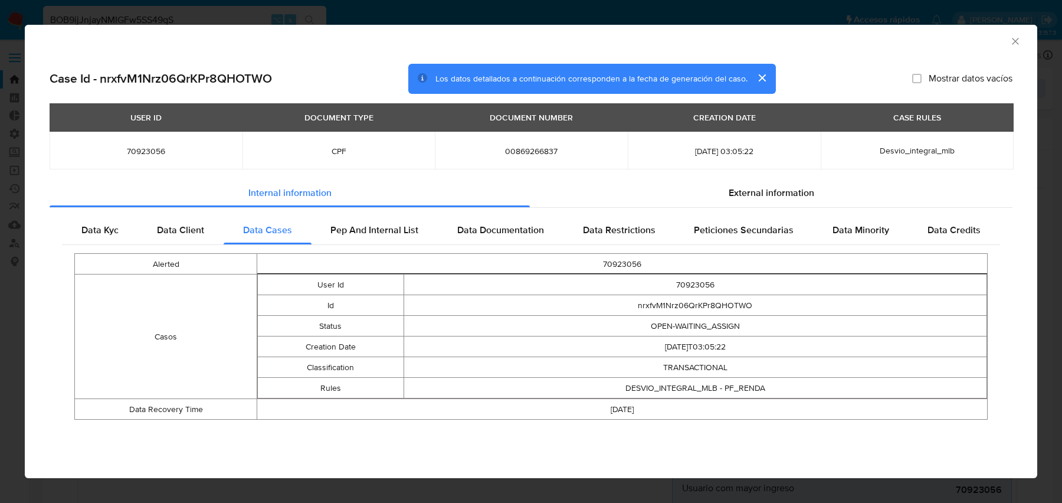
click at [509, 312] on td "nrxfvM1Nrz06QrKPr8QHOTWO" at bounding box center [694, 305] width 583 height 21
click at [675, 313] on td "nrxfvM1Nrz06QrKPr8QHOTWO" at bounding box center [694, 305] width 583 height 21
click at [700, 301] on td "nrxfvM1Nrz06QrKPr8QHOTWO" at bounding box center [694, 305] width 583 height 21
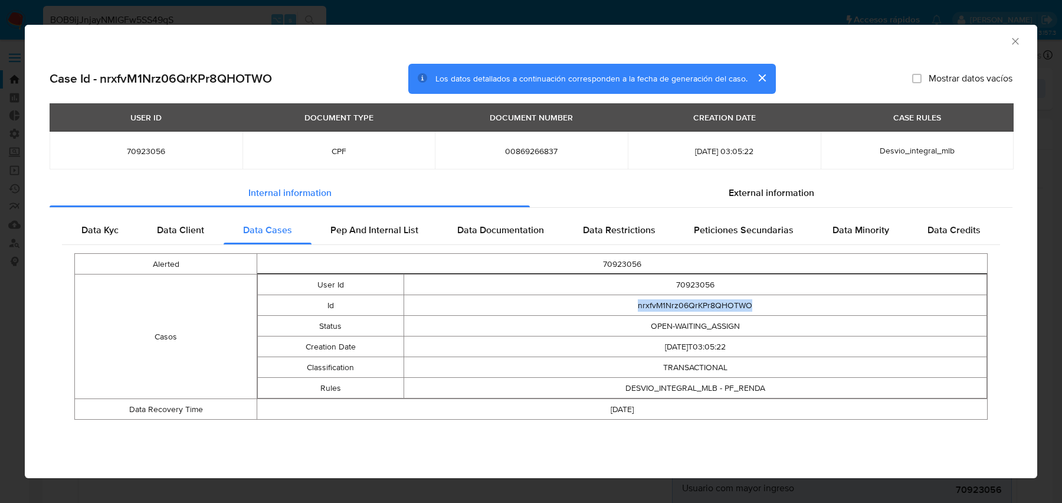
click at [1010, 44] on icon "Cerrar ventana" at bounding box center [1015, 41] width 12 height 12
